Goal: Task Accomplishment & Management: Use online tool/utility

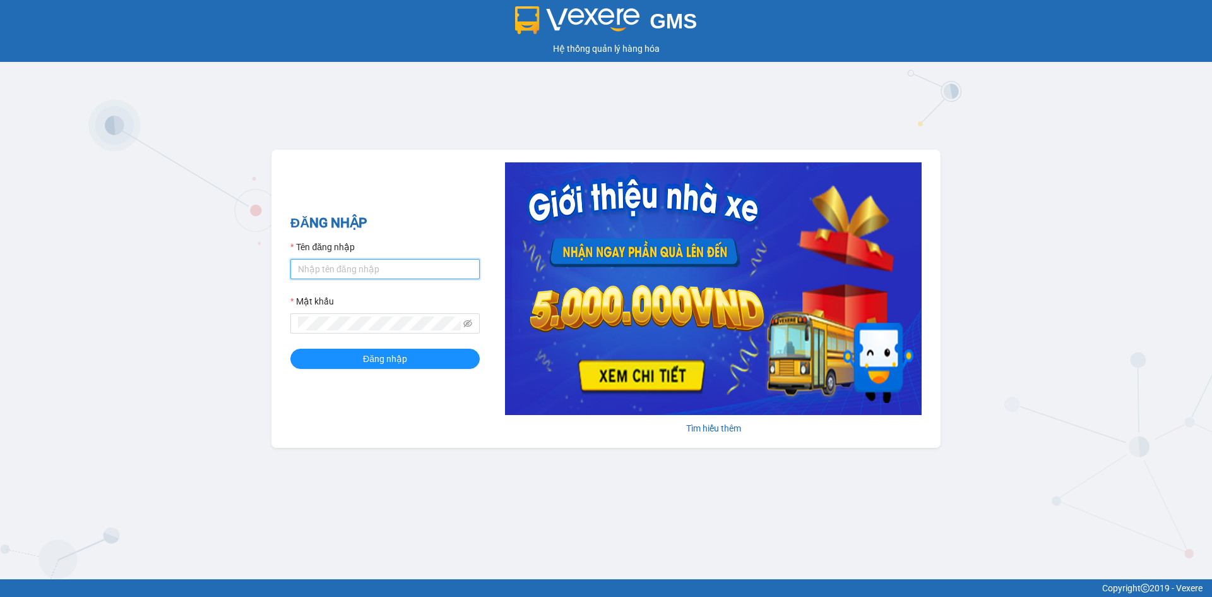
click at [389, 266] on input "Tên đăng nhập" at bounding box center [384, 269] width 189 height 20
type input "dangngan.tankimchi"
click at [290, 348] on button "Đăng nhập" at bounding box center [384, 358] width 189 height 20
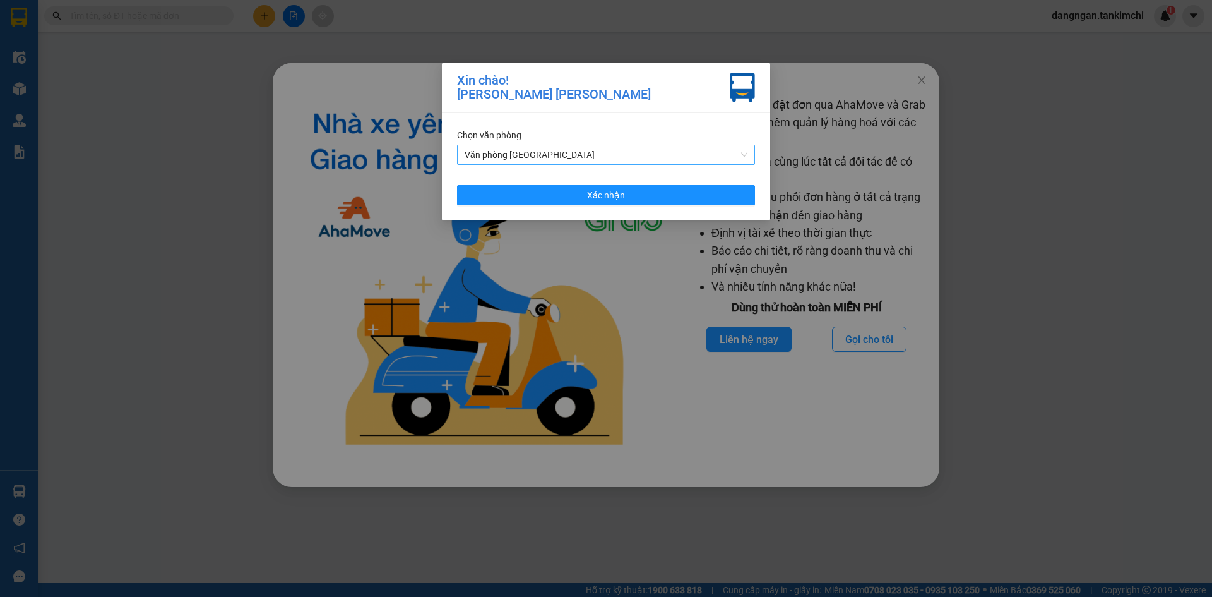
click at [694, 154] on span "Văn phòng [GEOGRAPHIC_DATA]" at bounding box center [606, 154] width 283 height 19
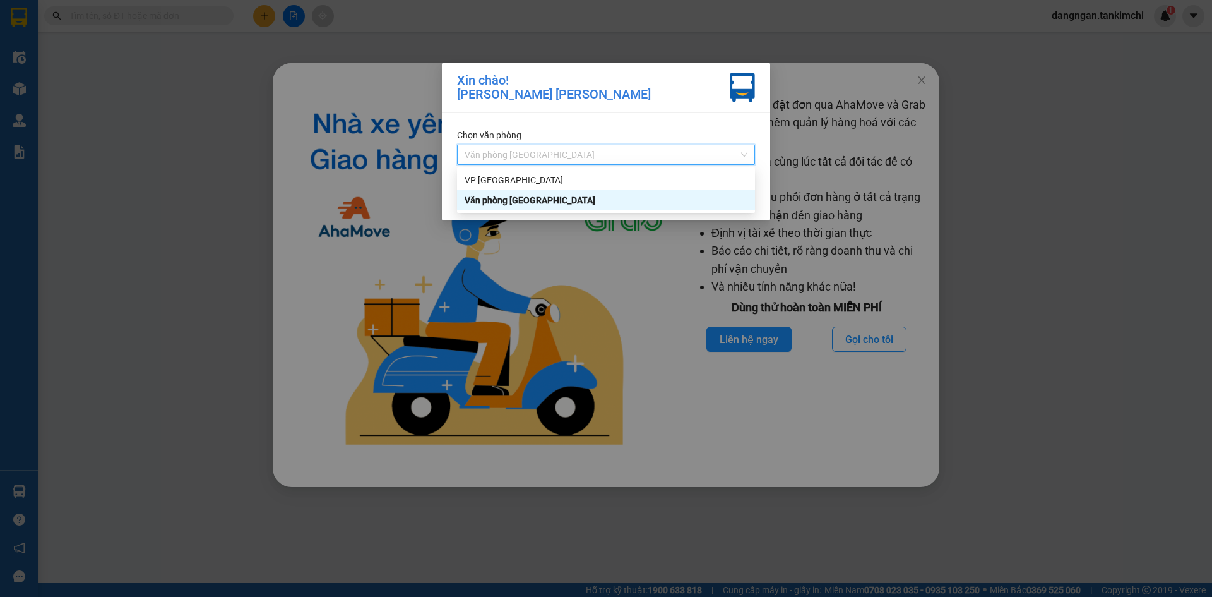
click at [666, 199] on div "Văn phòng Đà Nẵng" at bounding box center [606, 200] width 283 height 14
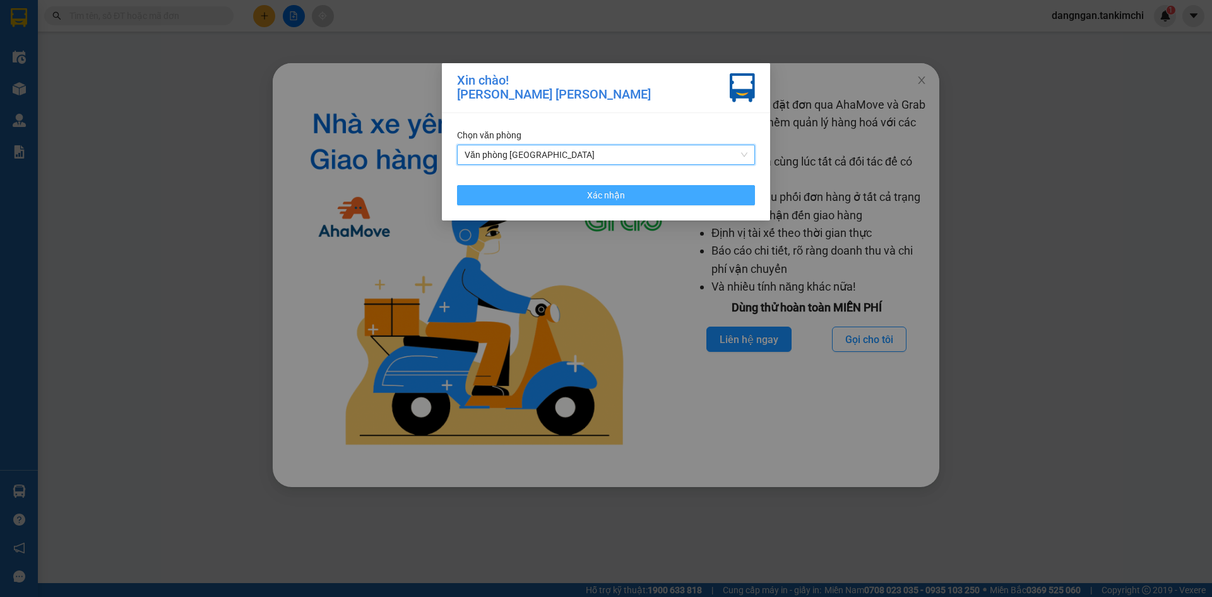
click at [671, 193] on button "Xác nhận" at bounding box center [606, 195] width 298 height 20
